Goal: Task Accomplishment & Management: Use online tool/utility

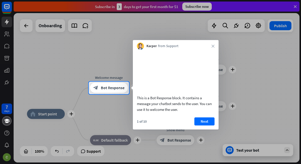
click at [161, 28] on div at bounding box center [150, 41] width 301 height 82
click at [213, 46] on icon "close" at bounding box center [212, 46] width 3 height 3
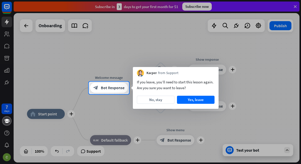
click at [120, 98] on div at bounding box center [150, 129] width 301 height 70
click at [171, 98] on button "No, stay" at bounding box center [156, 100] width 38 height 8
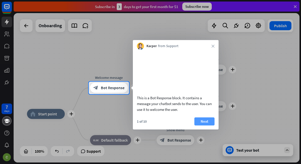
click at [198, 125] on button "Next" at bounding box center [204, 121] width 20 height 8
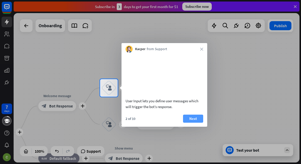
click at [198, 123] on button "Next" at bounding box center [193, 119] width 20 height 8
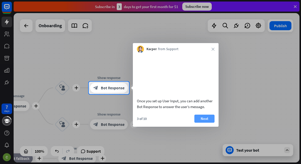
click at [211, 123] on button "Next" at bounding box center [204, 119] width 20 height 8
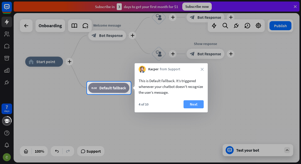
click at [198, 108] on button "Next" at bounding box center [193, 104] width 20 height 8
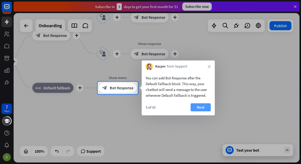
click at [204, 104] on div "5 of 10 Next" at bounding box center [178, 109] width 73 height 12
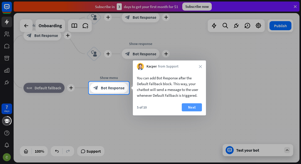
click at [191, 105] on button "Next" at bounding box center [192, 107] width 20 height 8
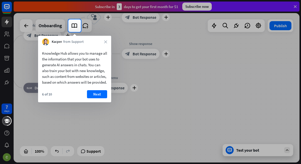
drag, startPoint x: 82, startPoint y: 102, endPoint x: 88, endPoint y: 104, distance: 6.4
click at [83, 102] on div "6 of 10 Next" at bounding box center [74, 96] width 73 height 12
click at [101, 98] on button "Next" at bounding box center [97, 94] width 20 height 8
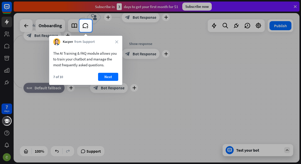
click at [112, 71] on div "The AI Training & FAQ module allows you to train your chatbot and manage the mo…" at bounding box center [85, 65] width 73 height 40
click at [112, 76] on button "Next" at bounding box center [108, 77] width 20 height 8
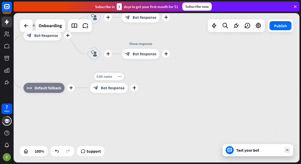
click at [113, 76] on div "Edit name" at bounding box center [104, 77] width 21 height 8
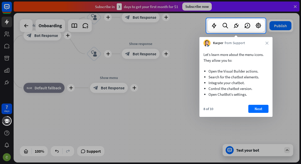
click at [270, 108] on div "8 of 10 Next" at bounding box center [235, 111] width 73 height 12
click at [267, 108] on button "Next" at bounding box center [258, 109] width 20 height 8
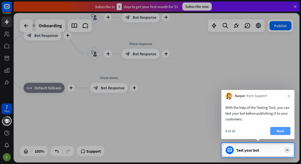
click at [270, 130] on div "9 of 10 Next" at bounding box center [257, 133] width 73 height 12
click at [279, 133] on button "Next" at bounding box center [280, 131] width 20 height 8
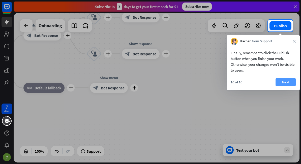
click at [290, 83] on button "Next" at bounding box center [285, 82] width 20 height 8
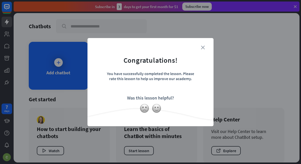
click at [202, 47] on icon "close" at bounding box center [203, 48] width 4 height 4
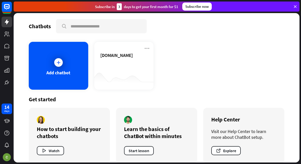
scroll to position [7, 0]
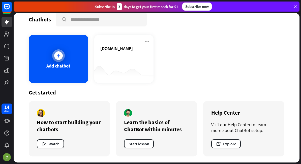
click at [63, 57] on div at bounding box center [58, 55] width 13 height 13
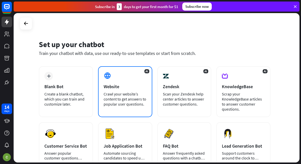
click at [125, 82] on div "AI Website Crawl your website’s content to get answers to popular user question…" at bounding box center [125, 91] width 54 height 51
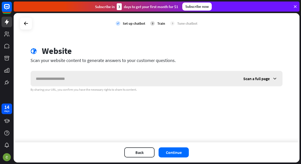
click at [273, 78] on icon at bounding box center [274, 78] width 5 height 5
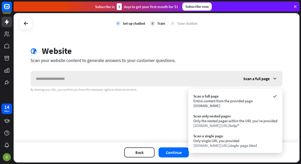
click at [277, 78] on div "Scan a full page" at bounding box center [260, 78] width 44 height 15
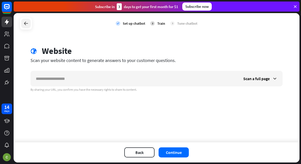
click at [25, 23] on icon at bounding box center [26, 23] width 6 height 6
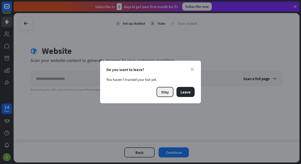
click at [169, 89] on button "Stay" at bounding box center [164, 92] width 17 height 10
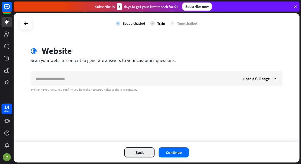
click at [137, 150] on button "Back" at bounding box center [139, 152] width 30 height 10
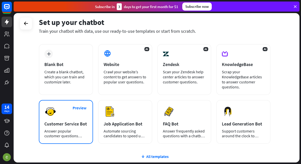
scroll to position [64, 0]
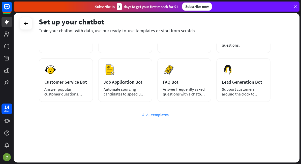
click at [146, 115] on div "All templates" at bounding box center [155, 114] width 232 height 5
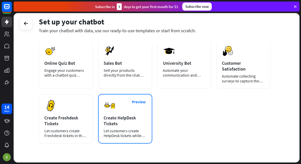
scroll to position [142, 0]
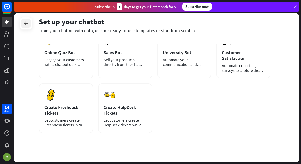
click at [26, 25] on icon at bounding box center [26, 23] width 6 height 6
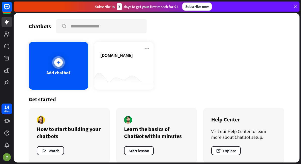
click at [65, 57] on div "Add chatbot" at bounding box center [58, 66] width 59 height 48
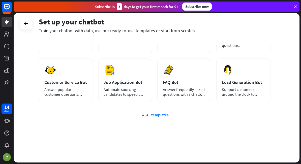
scroll to position [64, 0]
click at [28, 24] on icon at bounding box center [26, 23] width 6 height 6
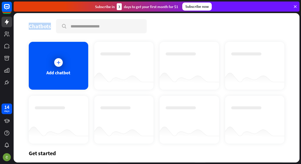
click at [28, 24] on div "Chatbots search Add chatbot Get started How to start building your chatbots Wat…" at bounding box center [157, 87] width 286 height 149
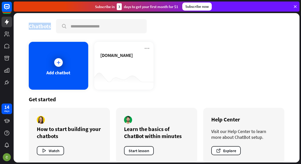
click at [32, 21] on div "Chatbots search" at bounding box center [156, 26] width 255 height 14
click at [5, 5] on icon at bounding box center [7, 7] width 6 height 6
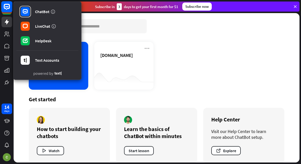
click at [4, 7] on icon at bounding box center [7, 7] width 6 height 6
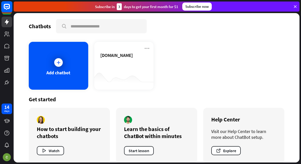
click at [9, 2] on rect at bounding box center [6, 6] width 11 height 11
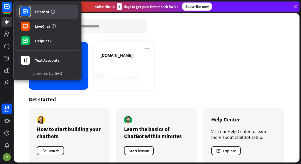
click at [40, 12] on div "ChatBot" at bounding box center [42, 11] width 14 height 5
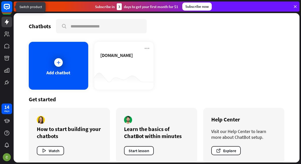
click at [10, 7] on rect at bounding box center [6, 6] width 11 height 11
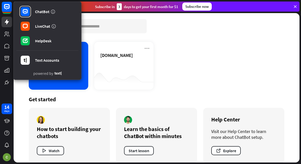
click at [51, 34] on div "ChatBot LiveChat HelpDesk Text Accounts" at bounding box center [47, 36] width 62 height 63
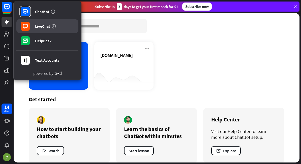
click at [51, 28] on icon at bounding box center [53, 26] width 5 height 5
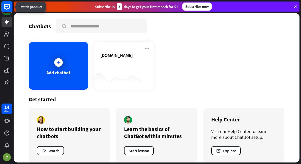
click at [10, 8] on rect at bounding box center [6, 6] width 11 height 11
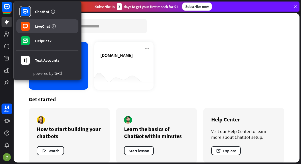
click at [37, 26] on div "LiveChat" at bounding box center [42, 26] width 15 height 5
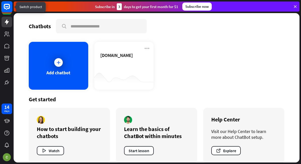
click at [6, 9] on icon at bounding box center [7, 7] width 6 height 6
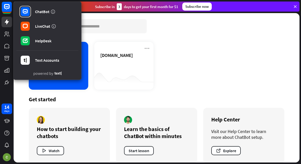
click at [12, 151] on div "14 days" at bounding box center [7, 132] width 14 height 60
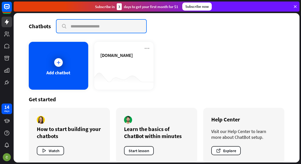
click at [60, 17] on div "Chatbots search Add chatbot [DOMAIN_NAME] Get started How to start building you…" at bounding box center [157, 87] width 286 height 149
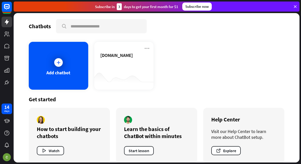
drag, startPoint x: 39, startPoint y: 24, endPoint x: 76, endPoint y: 41, distance: 40.1
click at [40, 24] on div "Chatbots" at bounding box center [40, 26] width 22 height 7
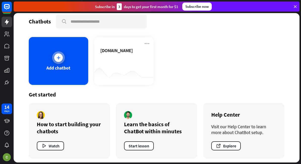
scroll to position [7, 0]
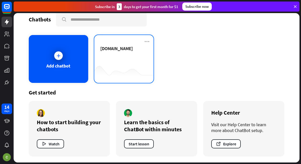
click at [141, 41] on div "[DOMAIN_NAME]" at bounding box center [123, 59] width 59 height 48
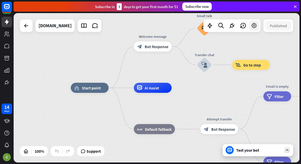
click at [257, 27] on div at bounding box center [254, 26] width 10 height 10
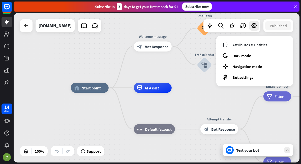
click at [254, 40] on div "Attributes & Entities moon Dark mode Navigation mode Bot settings" at bounding box center [254, 61] width 77 height 50
click at [253, 23] on icon at bounding box center [254, 25] width 7 height 7
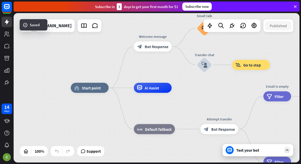
click at [245, 152] on div "Test your bot" at bounding box center [258, 150] width 45 height 5
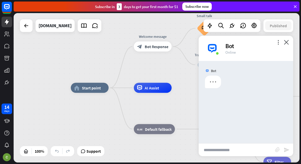
click at [279, 39] on div "more_vert close Bot Online" at bounding box center [246, 48] width 94 height 25
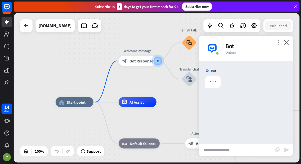
click at [276, 42] on icon "more_vert" at bounding box center [278, 42] width 5 height 5
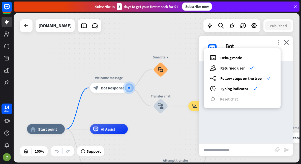
click at [276, 42] on icon "more_vert" at bounding box center [278, 42] width 5 height 5
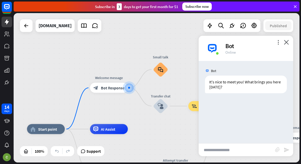
click at [274, 43] on div "Bot" at bounding box center [256, 46] width 62 height 8
click at [279, 41] on icon "more_vert" at bounding box center [278, 42] width 5 height 5
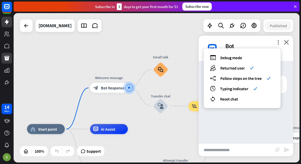
click at [12, 59] on link at bounding box center [7, 58] width 11 height 11
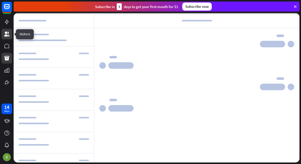
click at [7, 34] on icon at bounding box center [6, 33] width 5 height 5
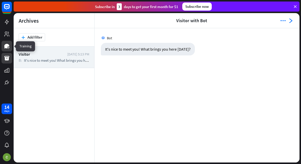
click at [4, 49] on link at bounding box center [7, 46] width 11 height 11
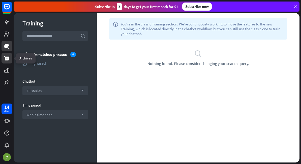
click at [7, 60] on icon at bounding box center [6, 58] width 5 height 5
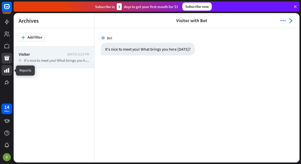
click at [7, 73] on link at bounding box center [7, 70] width 11 height 11
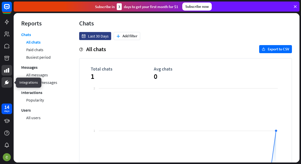
click at [6, 79] on link at bounding box center [7, 82] width 11 height 11
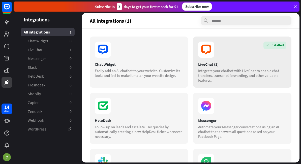
click at [241, 49] on section "Installed" at bounding box center [242, 50] width 88 height 16
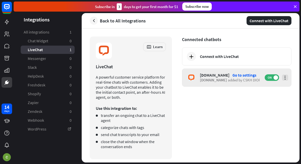
click at [283, 80] on div "[DOMAIN_NAME] Go to settings [DOMAIN_NAME] added by [PERSON_NAME] ON" at bounding box center [236, 78] width 109 height 18
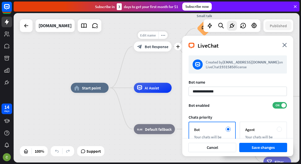
click at [147, 34] on span "Edit name" at bounding box center [148, 35] width 16 height 5
click at [162, 74] on div "more_horiz" at bounding box center [162, 77] width 9 height 8
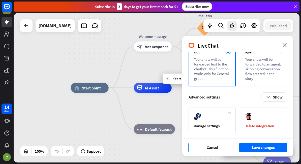
scroll to position [78, 0]
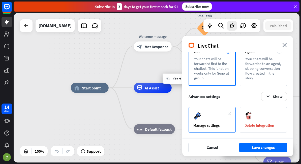
click at [217, 120] on div "Manage settings" at bounding box center [211, 119] width 47 height 25
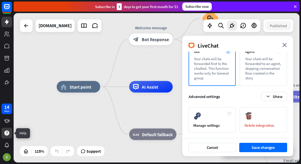
click at [7, 130] on icon at bounding box center [7, 133] width 6 height 6
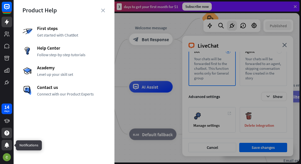
click at [5, 143] on icon at bounding box center [7, 145] width 6 height 6
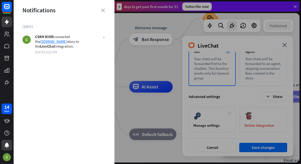
click at [110, 10] on div "Notifications" at bounding box center [64, 10] width 101 height 8
click at [105, 12] on div "Notifications" at bounding box center [64, 10] width 101 height 8
click at [247, 28] on div at bounding box center [157, 82] width 287 height 164
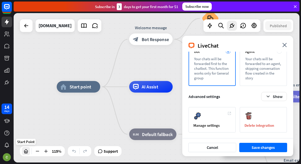
click at [25, 154] on div at bounding box center [26, 151] width 8 height 8
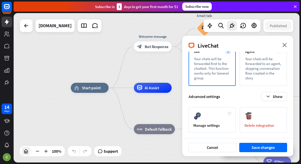
click at [26, 154] on div at bounding box center [26, 151] width 8 height 8
click at [281, 47] on div "LiveChat close" at bounding box center [237, 44] width 111 height 16
click at [282, 47] on div "LiveChat close" at bounding box center [237, 44] width 111 height 16
click at [283, 45] on icon "close" at bounding box center [284, 45] width 5 height 4
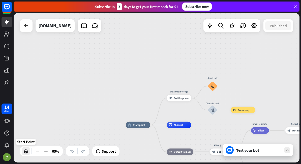
click at [26, 155] on div at bounding box center [26, 151] width 8 height 8
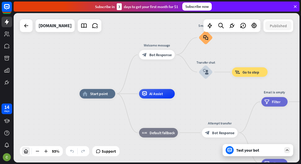
click at [26, 153] on icon at bounding box center [25, 151] width 5 height 5
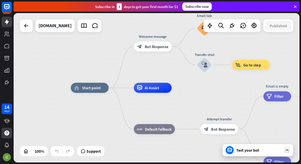
click at [5, 133] on icon at bounding box center [6, 132] width 5 height 5
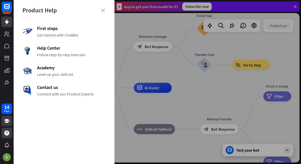
click at [5, 118] on icon at bounding box center [7, 121] width 6 height 6
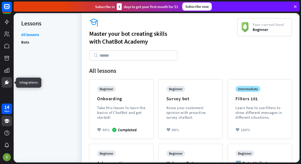
click at [6, 79] on link at bounding box center [7, 82] width 11 height 11
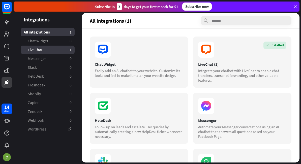
click at [55, 50] on link "LiveChat 1" at bounding box center [48, 50] width 54 height 8
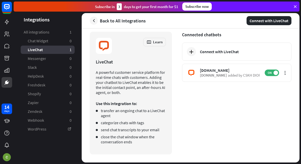
scroll to position [9, 0]
click at [156, 41] on div "Learn" at bounding box center [154, 42] width 23 height 9
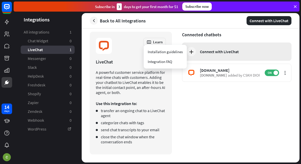
click at [208, 49] on div "Connect with LiveChat" at bounding box center [219, 51] width 39 height 5
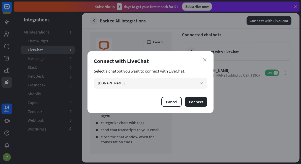
click at [167, 111] on div "close Connect with LiveChat Select a chatbot you want to connect with LiveChat.…" at bounding box center [150, 82] width 126 height 62
click at [168, 106] on button "Cancel" at bounding box center [171, 102] width 20 height 10
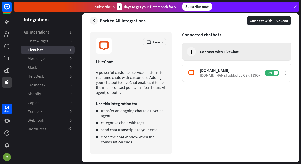
click at [196, 46] on div "Connect with LiveChat" at bounding box center [236, 52] width 109 height 18
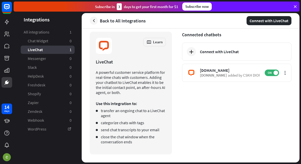
click at [161, 116] on div "close Connect with LiveChat Select a chatbot you want to connect with LiveChat.…" at bounding box center [150, 82] width 301 height 164
click at [296, 6] on icon at bounding box center [295, 6] width 5 height 5
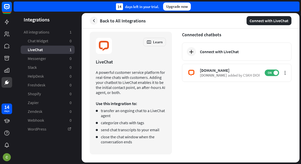
click at [294, 7] on div "14 days left in your trial. Upgrade now" at bounding box center [157, 7] width 286 height 10
click at [10, 21] on link at bounding box center [7, 22] width 11 height 11
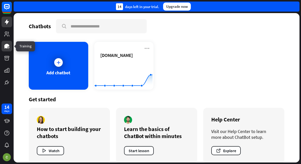
click at [12, 42] on link at bounding box center [7, 46] width 11 height 11
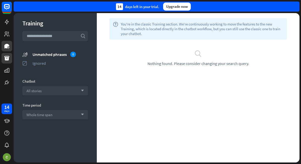
click at [11, 59] on link at bounding box center [7, 58] width 11 height 11
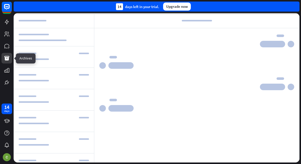
click at [11, 59] on link at bounding box center [7, 58] width 11 height 11
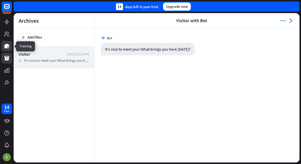
click at [9, 46] on icon at bounding box center [7, 46] width 6 height 6
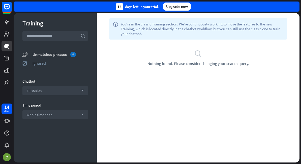
drag, startPoint x: 52, startPoint y: 30, endPoint x: 66, endPoint y: 56, distance: 29.1
click at [54, 34] on div "Training search unmatched_phrases Unmatched phrases 0 ignored Ignored Chatbot A…" at bounding box center [55, 87] width 83 height 149
click at [59, 96] on div "Training search unmatched_phrases Unmatched phrases 0 ignored Ignored Chatbot A…" at bounding box center [55, 87] width 83 height 149
click at [69, 88] on div "All stories arrow_down" at bounding box center [54, 90] width 65 height 9
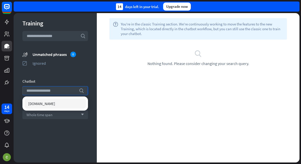
click at [65, 106] on div "[DOMAIN_NAME]" at bounding box center [54, 104] width 61 height 10
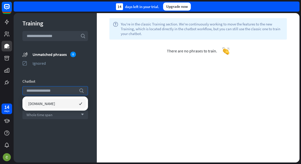
click at [16, 22] on div "Training search unmatched_phrases Unmatched phrases 0 ignored Ignored Chatbot s…" at bounding box center [55, 87] width 83 height 149
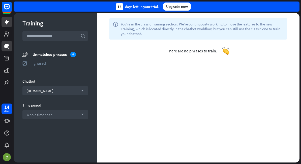
click at [7, 24] on icon at bounding box center [7, 22] width 6 height 6
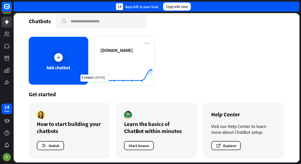
scroll to position [7, 0]
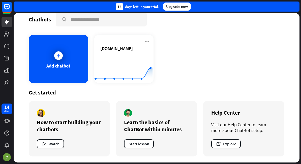
click at [14, 12] on div "14 days left in your trial. Upgrade now" at bounding box center [157, 6] width 287 height 13
click at [10, 10] on rect at bounding box center [6, 6] width 11 height 11
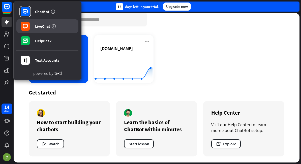
click at [53, 31] on link "LiveChat" at bounding box center [47, 26] width 62 height 14
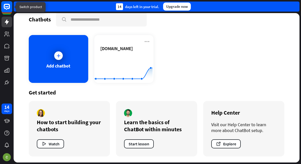
click at [11, 4] on rect at bounding box center [6, 6] width 11 height 11
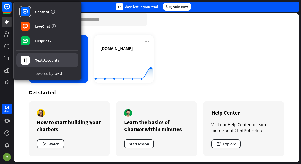
click at [54, 61] on div "Text Accounts" at bounding box center [47, 60] width 24 height 5
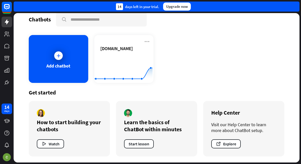
click at [205, 68] on div "Add chatbot [DOMAIN_NAME] Created with Highcharts 10.1.0 0 1 2" at bounding box center [156, 59] width 255 height 48
click at [9, 4] on rect at bounding box center [6, 6] width 11 height 11
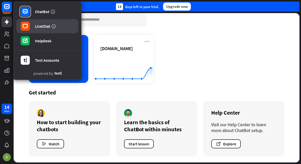
click at [52, 29] on link "LiveChat" at bounding box center [47, 26] width 62 height 14
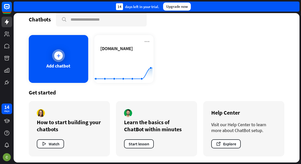
click at [60, 67] on div "Add chatbot" at bounding box center [58, 66] width 24 height 6
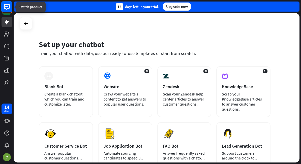
click at [7, 8] on rect at bounding box center [6, 6] width 11 height 11
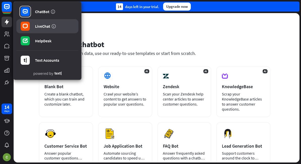
click at [49, 21] on link "LiveChat" at bounding box center [47, 26] width 62 height 14
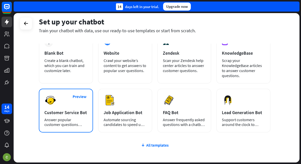
scroll to position [64, 0]
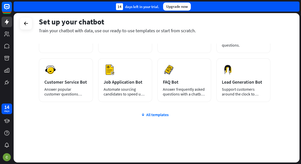
click at [62, 120] on div "plus Blank Bot Create a blank chatbot, which you can train and customize later.…" at bounding box center [155, 82] width 232 height 160
click at [151, 115] on div "All templates" at bounding box center [155, 114] width 232 height 5
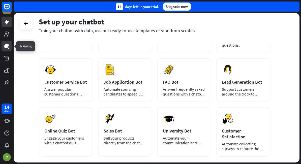
click at [8, 48] on icon at bounding box center [7, 46] width 6 height 6
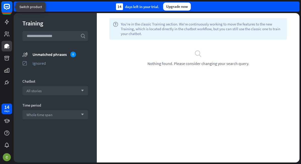
click at [6, 7] on icon at bounding box center [6, 6] width 3 height 1
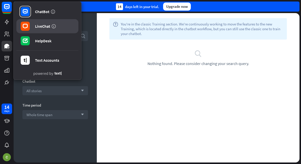
click at [38, 25] on div "LiveChat" at bounding box center [42, 26] width 15 height 5
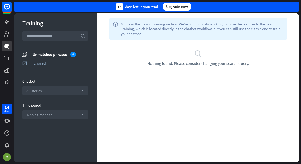
click at [174, 101] on div "help You're in the classic Training section. We're continuously working to move…" at bounding box center [198, 87] width 203 height 149
